Goal: Task Accomplishment & Management: Manage account settings

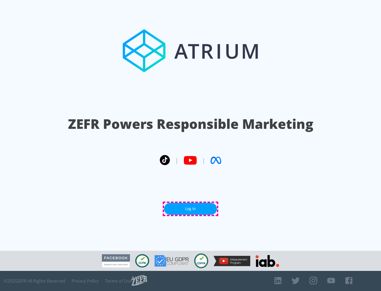
click at [190, 209] on link "Log In" at bounding box center [190, 209] width 53 height 12
